Goal: Information Seeking & Learning: Learn about a topic

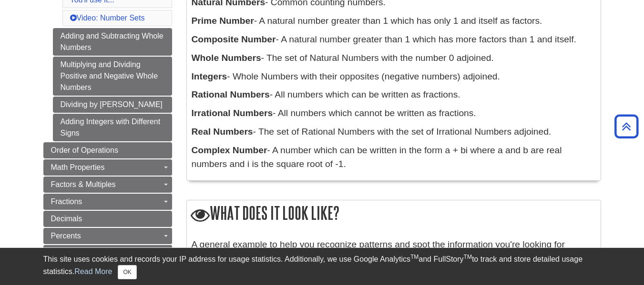
scroll to position [232, 0]
click at [203, 190] on div "What does it mean? Definitions: Natural Numbers - Common counting numbers. Prim…" at bounding box center [393, 61] width 415 height 259
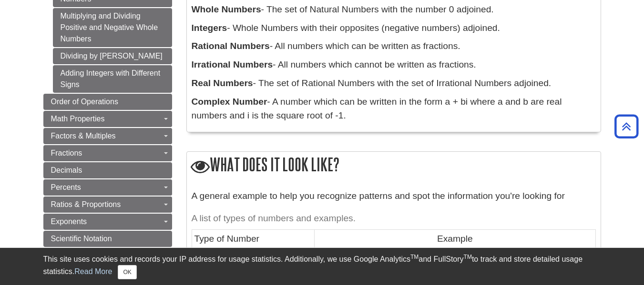
scroll to position [281, 0]
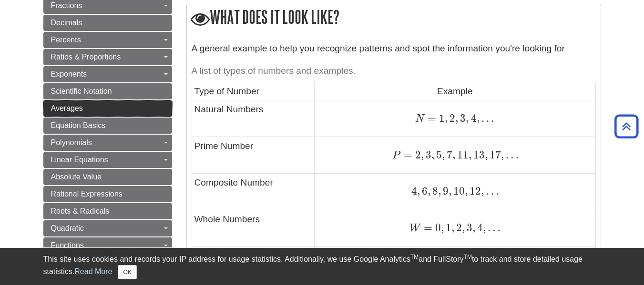
scroll to position [438, 0]
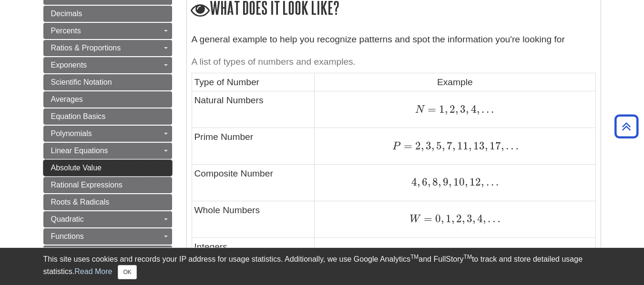
click at [162, 163] on link "Absolute Value" at bounding box center [107, 168] width 129 height 16
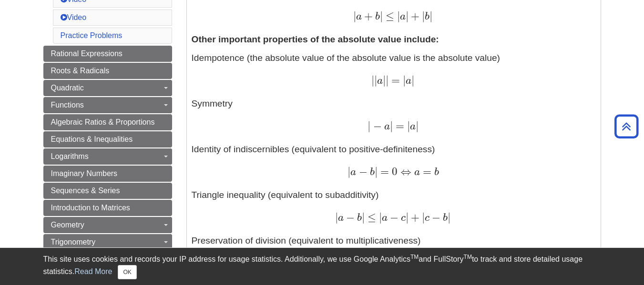
scroll to position [476, 0]
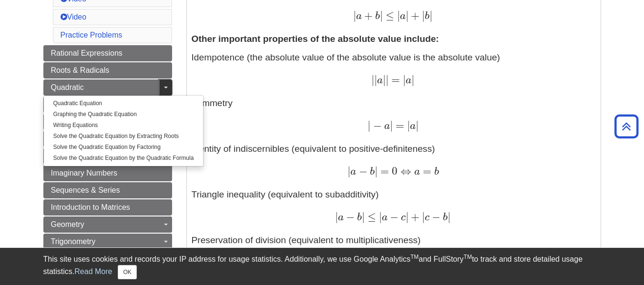
click at [163, 83] on link "Toggle Dropdown" at bounding box center [165, 88] width 13 height 16
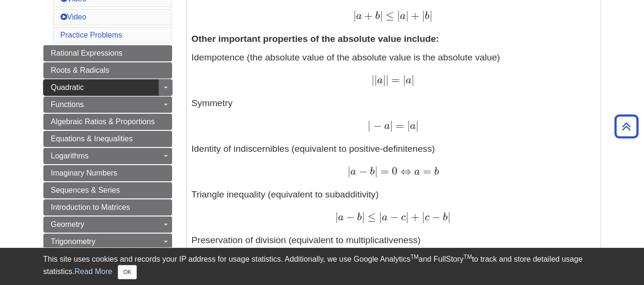
click at [137, 80] on link "Quadratic" at bounding box center [107, 88] width 129 height 16
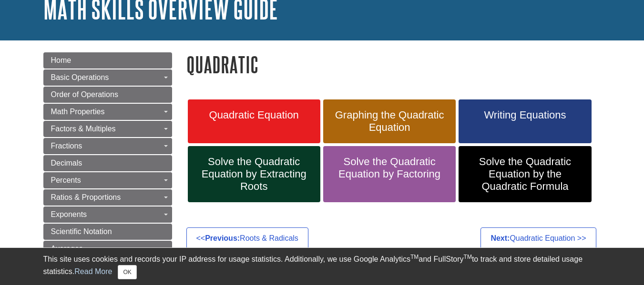
scroll to position [67, 0]
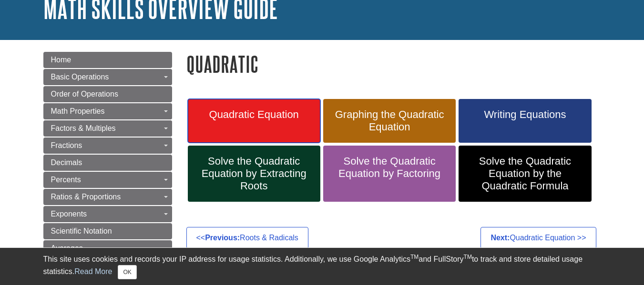
click at [261, 115] on span "Quadratic Equation" at bounding box center [254, 115] width 118 height 12
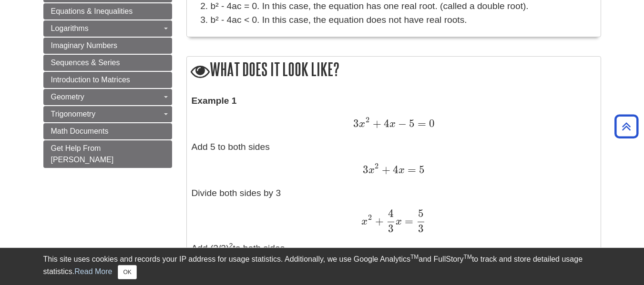
scroll to position [676, 0]
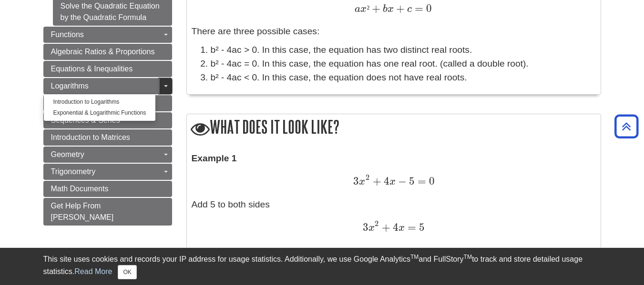
click at [168, 83] on link "Toggle Dropdown" at bounding box center [165, 86] width 13 height 16
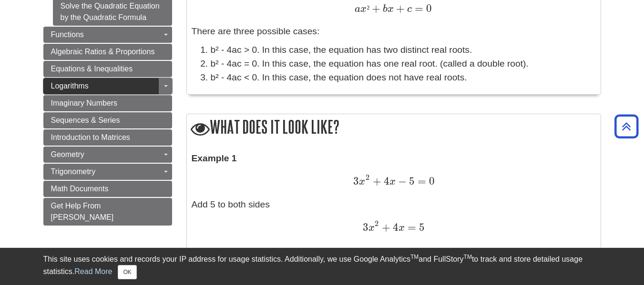
click at [134, 80] on link "Logarithms" at bounding box center [107, 86] width 129 height 16
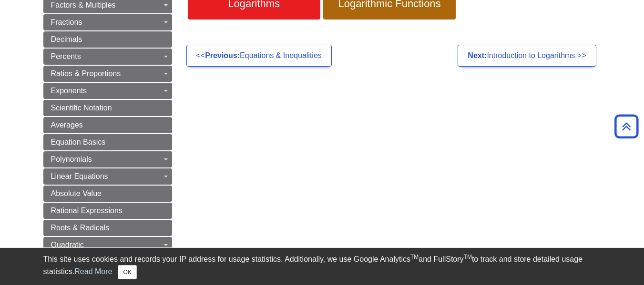
scroll to position [190, 0]
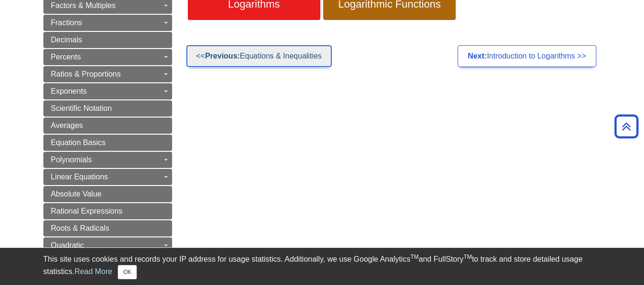
click at [278, 48] on link "<< Previous: Equations & Inequalities" at bounding box center [258, 56] width 145 height 22
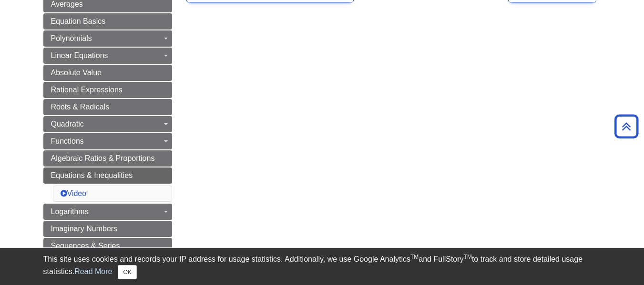
scroll to position [309, 0]
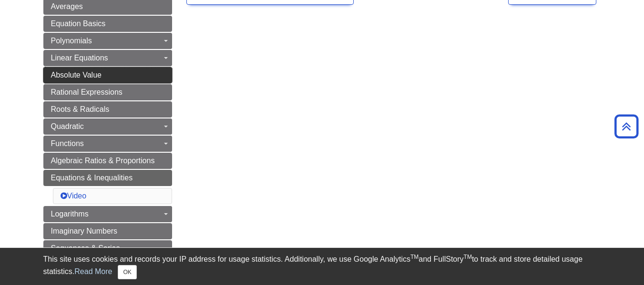
click at [129, 71] on link "Absolute Value" at bounding box center [107, 75] width 129 height 16
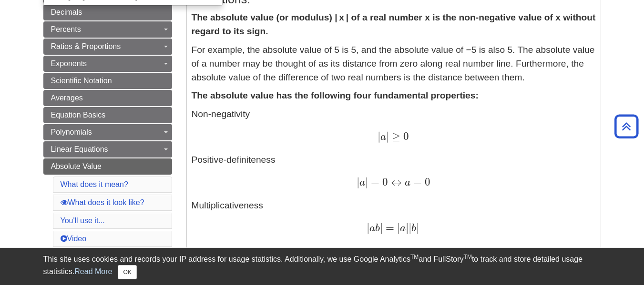
scroll to position [219, 0]
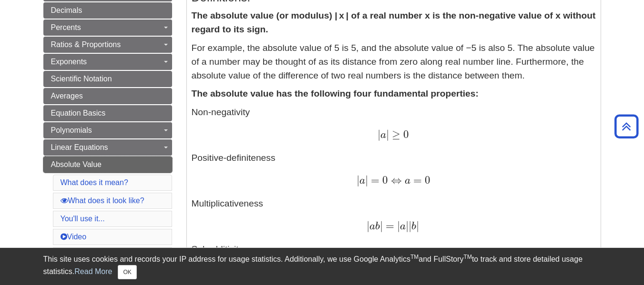
click at [150, 165] on link "Absolute Value" at bounding box center [107, 165] width 129 height 16
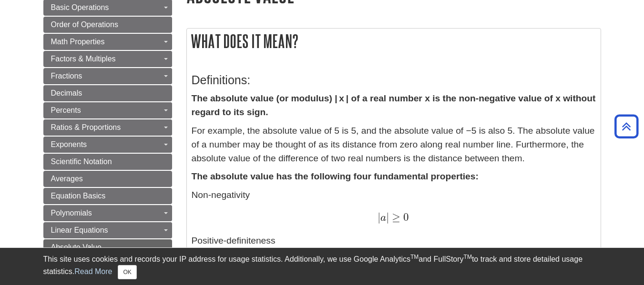
scroll to position [137, 0]
click at [233, 183] on p "The absolute value has the following four fundamental properties:" at bounding box center [394, 177] width 404 height 14
